Goal: Task Accomplishment & Management: Manage account settings

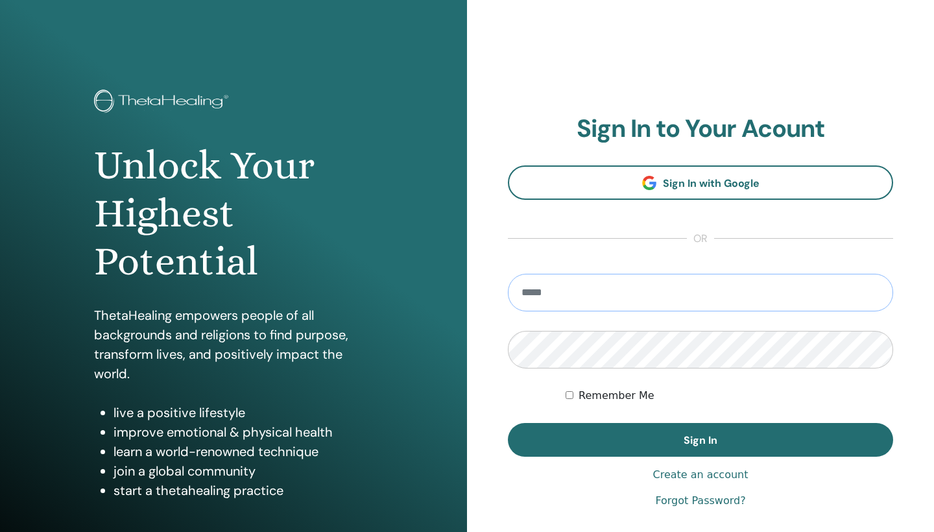
type input "**********"
click at [700, 440] on button "Sign In" at bounding box center [700, 440] width 385 height 34
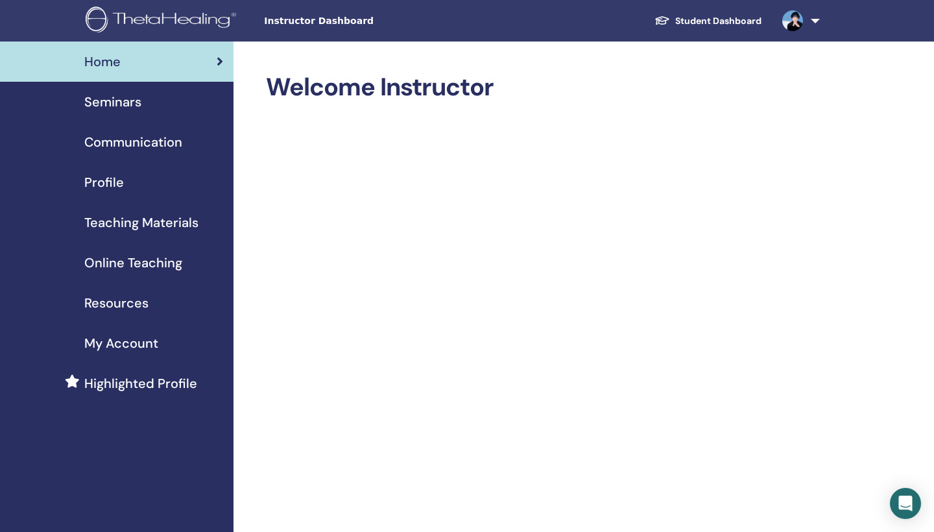
click at [122, 103] on span "Seminars" at bounding box center [112, 101] width 57 height 19
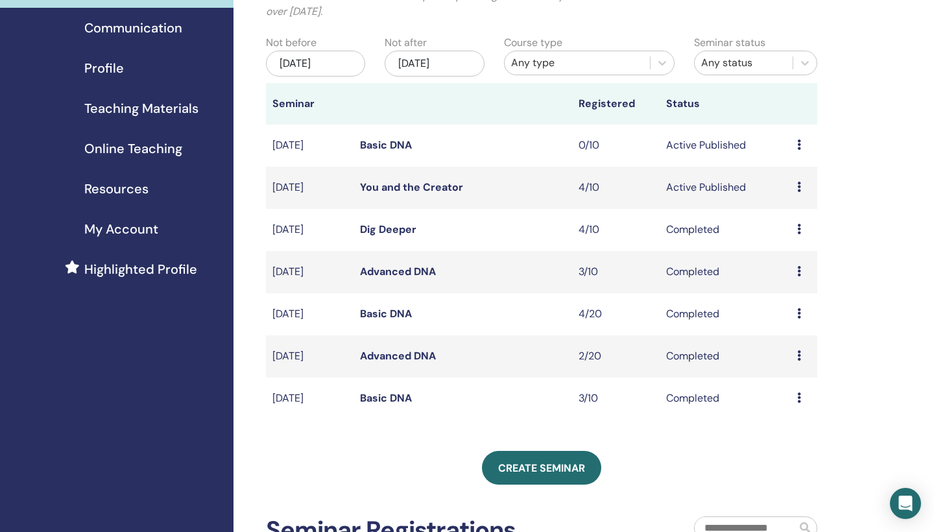
scroll to position [116, 0]
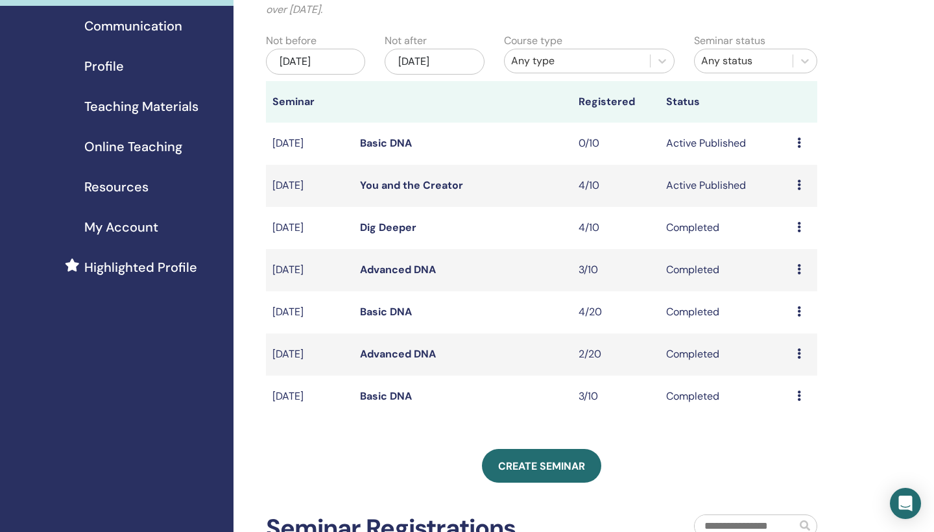
click at [444, 182] on link "You and the Creator" at bounding box center [411, 185] width 103 height 14
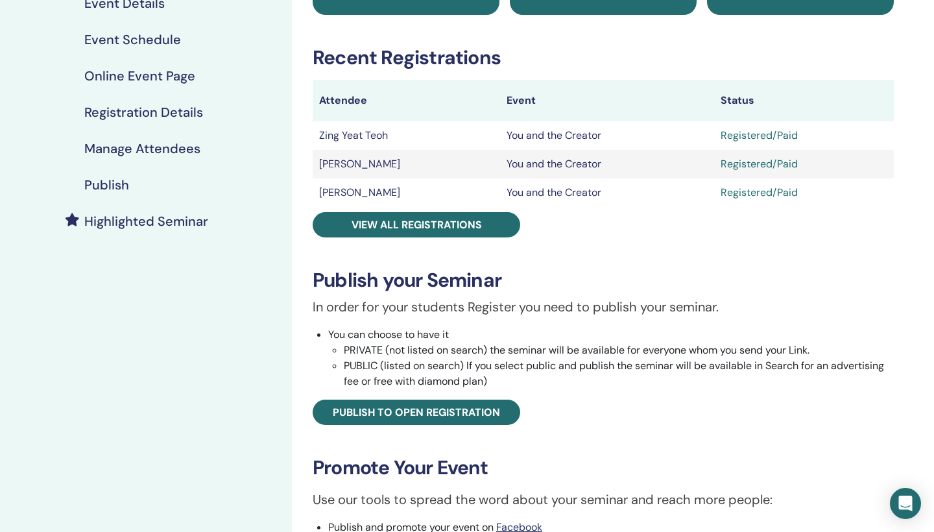
scroll to position [143, 0]
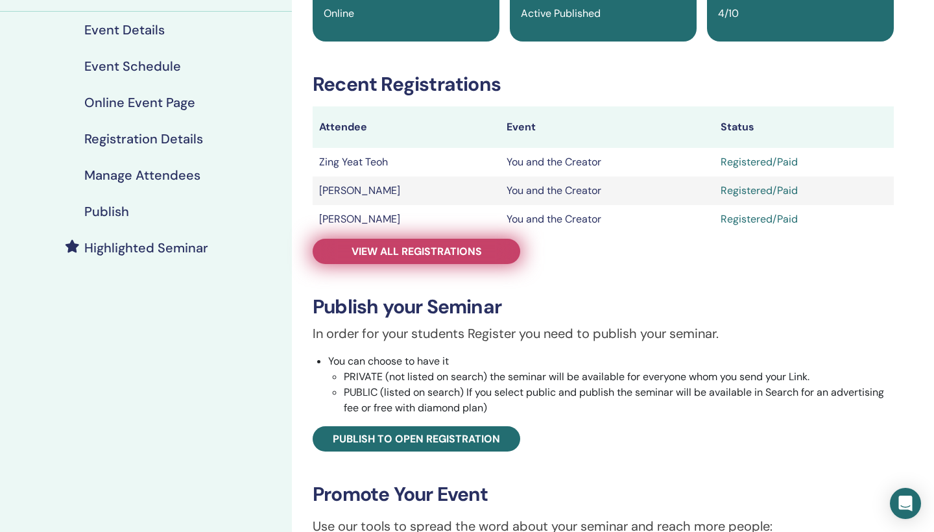
click at [416, 248] on span "View all registrations" at bounding box center [416, 251] width 130 height 14
